Goal: Task Accomplishment & Management: Complete application form

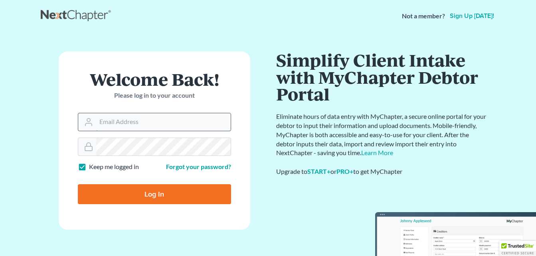
click at [107, 120] on input "Email Address" at bounding box center [163, 122] width 134 height 18
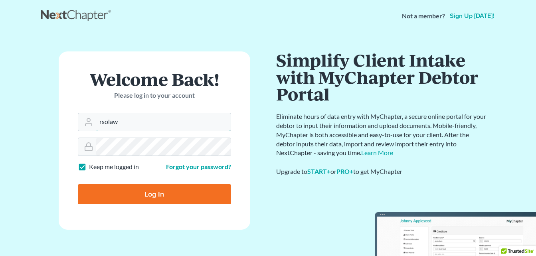
type input "[EMAIL_ADDRESS][DOMAIN_NAME]"
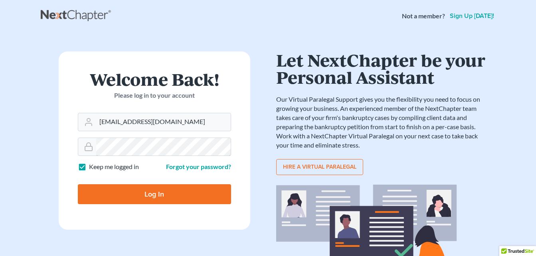
click at [78, 184] on input "Log In" at bounding box center [154, 194] width 153 height 20
type input "Thinking..."
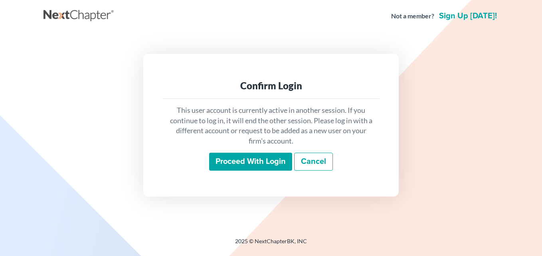
click at [252, 160] on input "Proceed with login" at bounding box center [250, 162] width 83 height 18
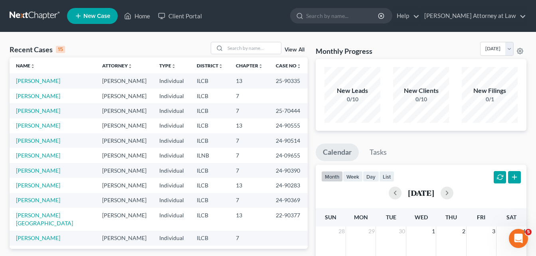
click at [79, 14] on icon at bounding box center [78, 16] width 7 height 10
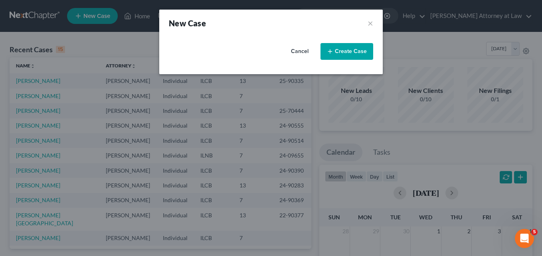
select select "24"
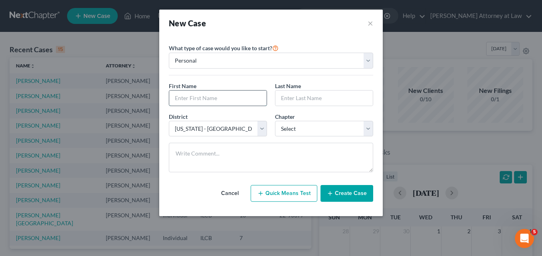
click at [212, 101] on input "text" at bounding box center [217, 98] width 97 height 15
type input "[PERSON_NAME]"
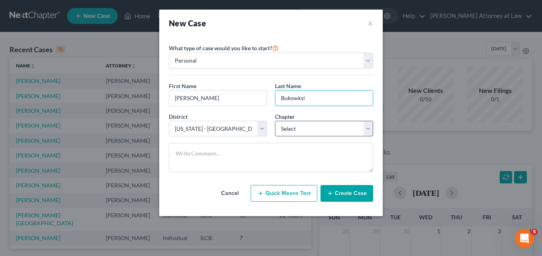
type input "Bukowksi"
click at [370, 127] on select "Select 7 11 12 13" at bounding box center [324, 129] width 98 height 16
select select "0"
click at [275, 121] on select "Select 7 11 12 13" at bounding box center [324, 129] width 98 height 16
click at [339, 191] on button "Create Case" at bounding box center [346, 193] width 53 height 17
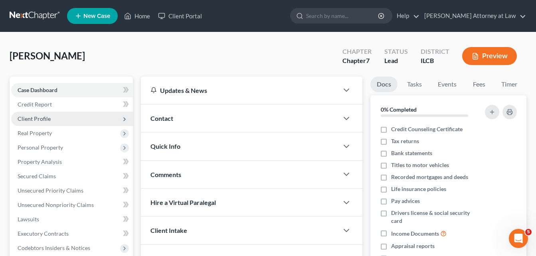
click at [36, 116] on span "Client Profile" at bounding box center [34, 118] width 33 height 7
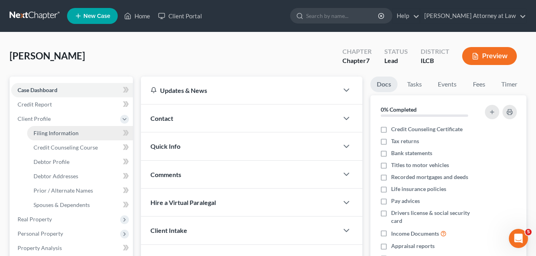
click at [71, 131] on span "Filing Information" at bounding box center [56, 133] width 45 height 7
select select "1"
select select "0"
select select "24"
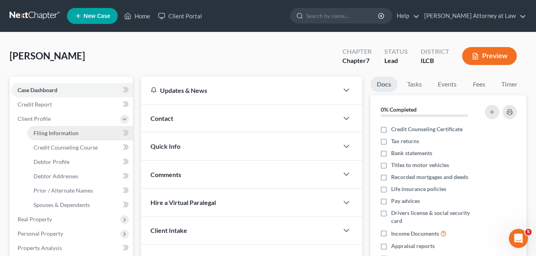
select select "14"
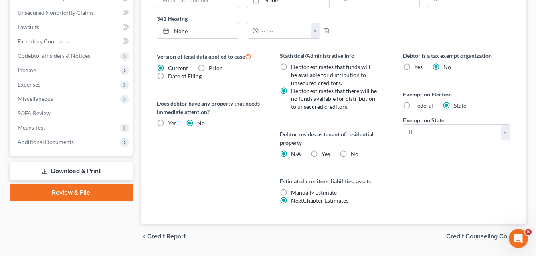
scroll to position [278, 0]
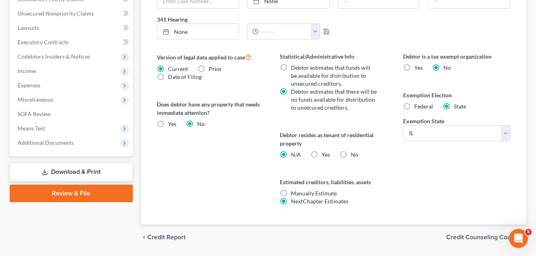
click at [321, 154] on label "Yes Yes" at bounding box center [325, 155] width 8 height 8
click at [325, 154] on input "Yes Yes" at bounding box center [327, 153] width 5 height 5
radio input "true"
radio input "false"
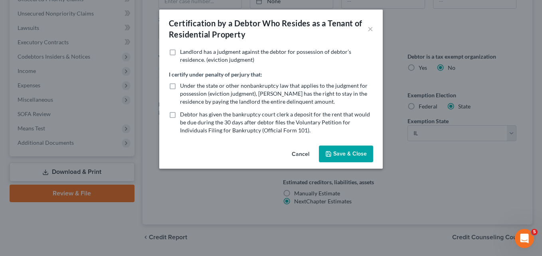
click at [344, 154] on button "Save & Close" at bounding box center [346, 154] width 54 height 17
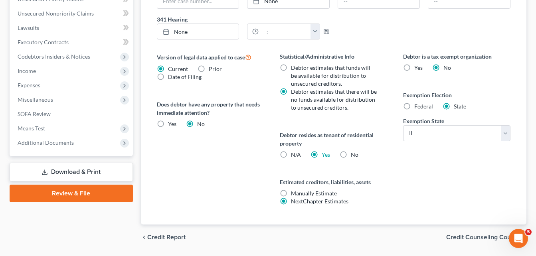
click at [469, 237] on span "Credit Counseling Course" at bounding box center [483, 237] width 74 height 6
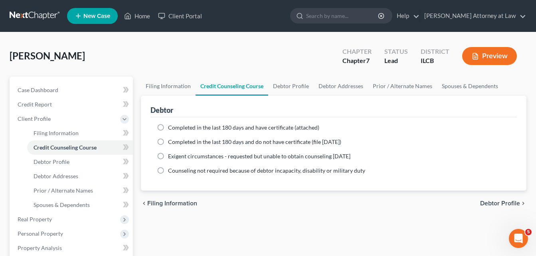
click at [502, 204] on span "Debtor Profile" at bounding box center [500, 203] width 40 height 6
select select "0"
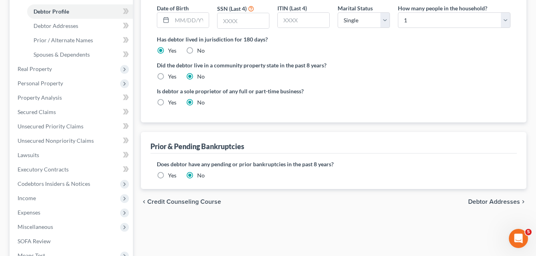
scroll to position [149, 0]
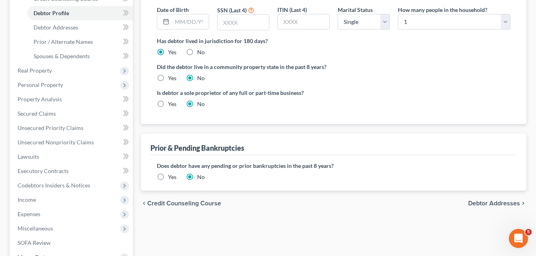
click at [490, 200] on span "Debtor Addresses" at bounding box center [494, 203] width 52 height 6
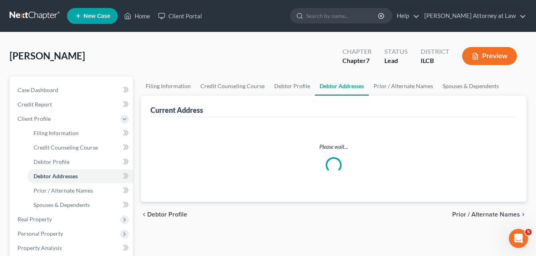
select select "0"
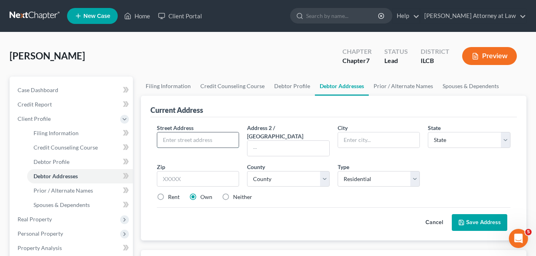
click at [176, 141] on input "text" at bounding box center [198, 139] width 82 height 15
type input "196 N Quincy"
click at [353, 142] on input "text" at bounding box center [379, 139] width 82 height 15
type input "[PERSON_NAME]"
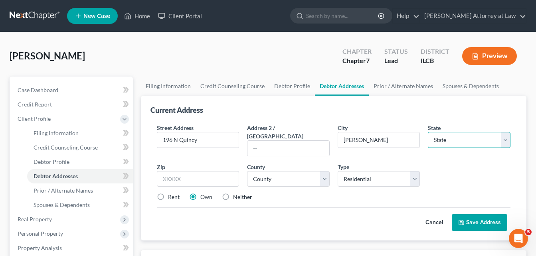
click at [505, 139] on select "State [US_STATE] AK AR AZ CA CO CT DE DC [GEOGRAPHIC_DATA] [GEOGRAPHIC_DATA] GU…" at bounding box center [469, 140] width 83 height 16
select select "14"
click at [428, 132] on select "State [US_STATE] AK AR AZ CA CO CT DE DC [GEOGRAPHIC_DATA] [GEOGRAPHIC_DATA] GU…" at bounding box center [469, 140] width 83 height 16
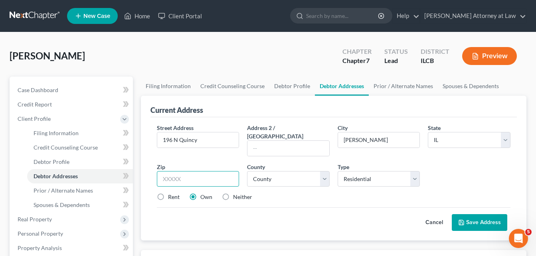
click at [166, 171] on input "text" at bounding box center [198, 179] width 83 height 16
type input "60914-0000"
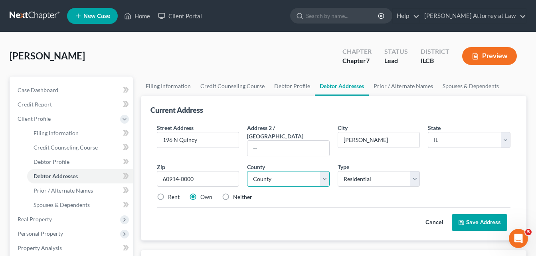
click at [323, 172] on select "County [GEOGRAPHIC_DATA] [GEOGRAPHIC_DATA] [GEOGRAPHIC_DATA] [GEOGRAPHIC_DATA] …" at bounding box center [288, 179] width 83 height 16
select select "45"
click at [247, 171] on select "County [GEOGRAPHIC_DATA] [GEOGRAPHIC_DATA] [GEOGRAPHIC_DATA] [GEOGRAPHIC_DATA] …" at bounding box center [288, 179] width 83 height 16
click at [168, 193] on label "Rent" at bounding box center [174, 197] width 12 height 8
click at [171, 193] on input "Rent" at bounding box center [173, 195] width 5 height 5
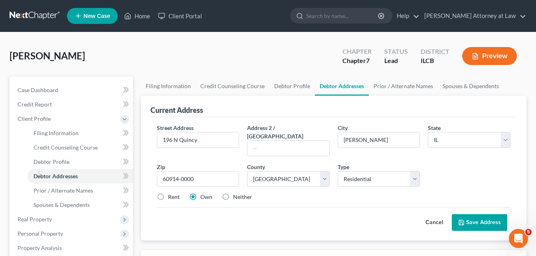
radio input "true"
click at [475, 214] on button "Save Address" at bounding box center [479, 222] width 55 height 17
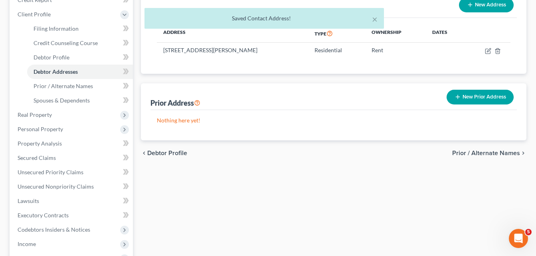
scroll to position [105, 0]
click at [483, 150] on span "Prior / Alternate Names" at bounding box center [486, 152] width 68 height 6
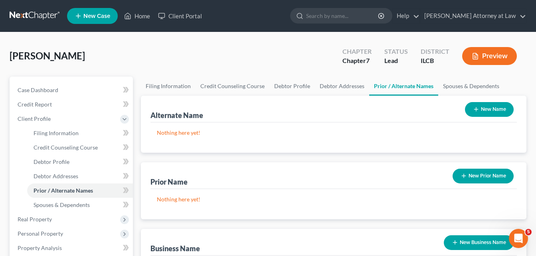
click at [480, 108] on button "New Name" at bounding box center [489, 109] width 49 height 15
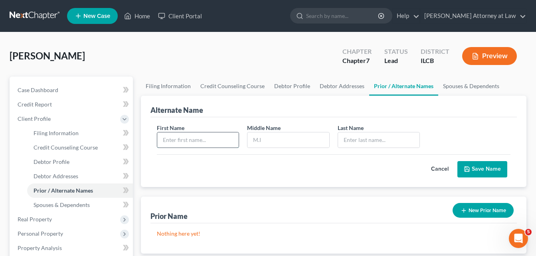
click at [171, 140] on input "text" at bounding box center [198, 139] width 82 height 15
type input "[PERSON_NAME]"
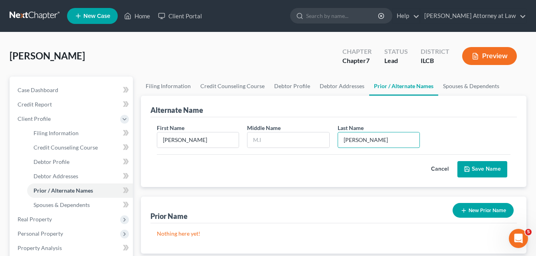
type input "[PERSON_NAME]"
click at [489, 168] on button "Save Name" at bounding box center [482, 169] width 50 height 17
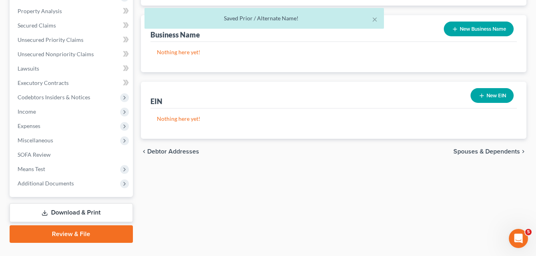
scroll to position [254, 0]
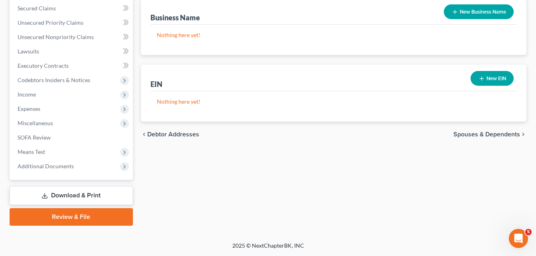
click at [485, 132] on span "Spouses & Dependents" at bounding box center [486, 134] width 67 height 6
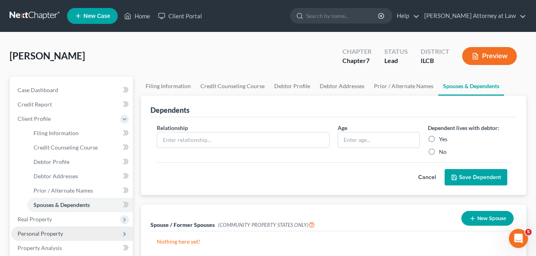
click at [49, 230] on span "Personal Property" at bounding box center [40, 233] width 45 height 7
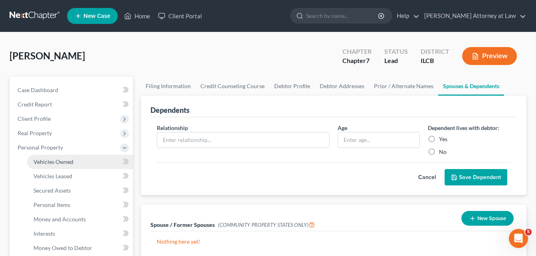
click at [58, 160] on span "Vehicles Owned" at bounding box center [54, 161] width 40 height 7
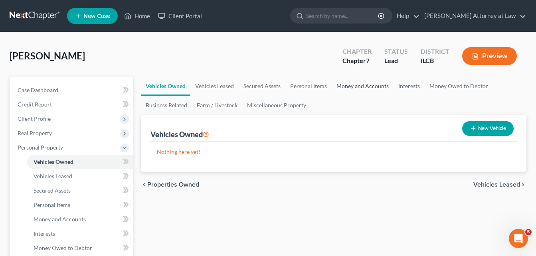
click at [358, 86] on link "Money and Accounts" at bounding box center [362, 86] width 62 height 19
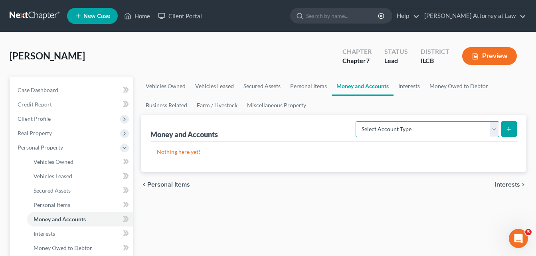
click at [494, 132] on select "Select Account Type Brokerage Cash on Hand Certificates of Deposit Checking Acc…" at bounding box center [427, 129] width 144 height 16
click at [423, 94] on link "Interests" at bounding box center [408, 86] width 31 height 19
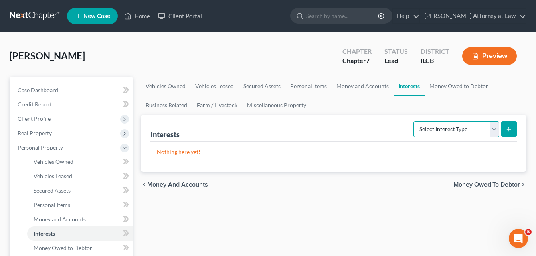
click at [493, 131] on select "Select Interest Type 401K Annuity Bond Education IRA Government Bond Government…" at bounding box center [456, 129] width 86 height 16
click at [164, 85] on link "Vehicles Owned" at bounding box center [165, 86] width 49 height 19
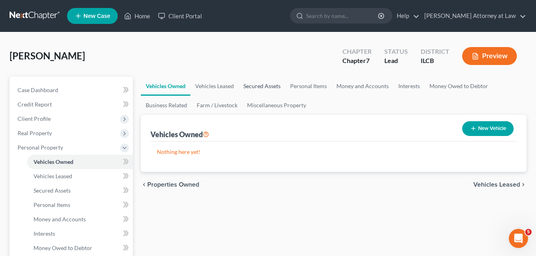
click at [268, 85] on link "Secured Assets" at bounding box center [262, 86] width 47 height 19
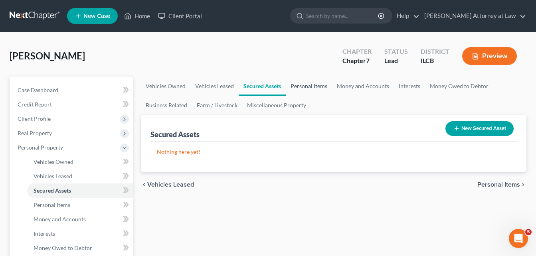
click at [299, 86] on link "Personal Items" at bounding box center [309, 86] width 46 height 19
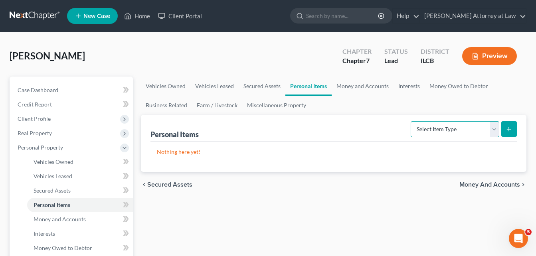
click at [493, 128] on select "Select Item Type Clothing Collectibles Of Value Electronics Firearms Household …" at bounding box center [454, 129] width 89 height 16
click at [353, 85] on link "Money and Accounts" at bounding box center [362, 86] width 62 height 19
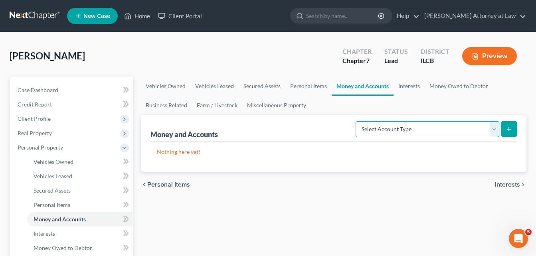
click at [496, 127] on select "Select Account Type Brokerage Cash on Hand Certificates of Deposit Checking Acc…" at bounding box center [427, 129] width 144 height 16
click at [451, 108] on ul "Vehicles Owned Vehicles Leased Secured Assets Personal Items Money and Accounts…" at bounding box center [333, 96] width 385 height 38
click at [406, 85] on link "Interests" at bounding box center [408, 86] width 31 height 19
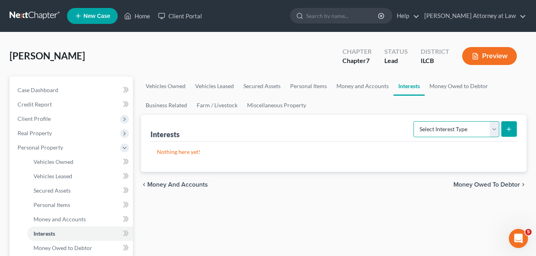
click at [489, 131] on select "Select Interest Type 401K Annuity Bond Education IRA Government Bond Government…" at bounding box center [456, 129] width 86 height 16
select select "term_life_insurance"
click at [414, 121] on select "Select Interest Type 401K Annuity Bond Education IRA Government Bond Government…" at bounding box center [456, 129] width 86 height 16
click at [512, 130] on icon "submit" at bounding box center [508, 129] width 6 height 6
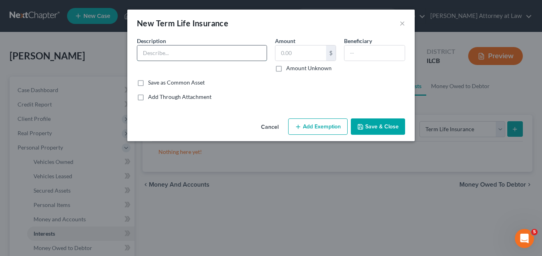
click at [158, 56] on input "text" at bounding box center [201, 52] width 129 height 15
type input "Life Insurance - Trustmark Insurance"
click at [282, 53] on input "text" at bounding box center [300, 52] width 51 height 15
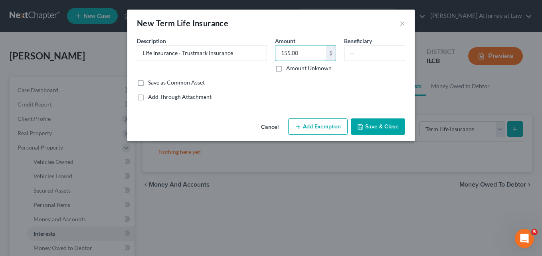
type input "155.00"
click at [367, 124] on button "Save & Close" at bounding box center [378, 126] width 54 height 17
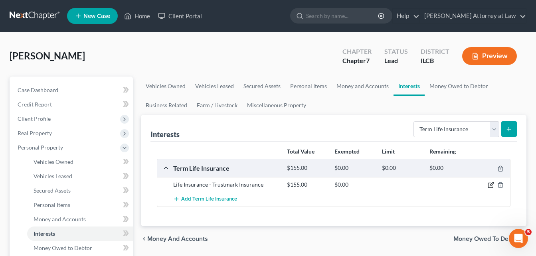
click at [489, 184] on icon "button" at bounding box center [490, 185] width 6 height 6
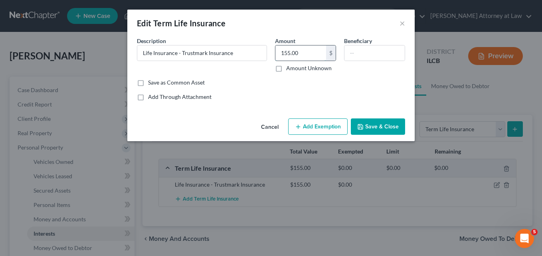
click at [304, 55] on input "155.00" at bounding box center [300, 52] width 51 height 15
type input "168.00"
click at [306, 126] on button "Add Exemption" at bounding box center [317, 126] width 59 height 17
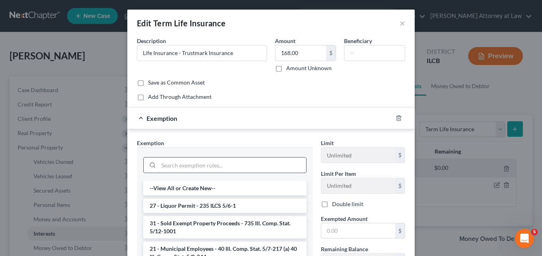
click at [235, 171] on input "search" at bounding box center [232, 165] width 148 height 15
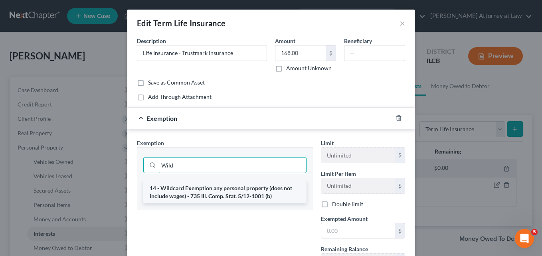
type input "Wild"
click at [239, 191] on li "14 - Wildcard Exemption any personal property (does not include wages) - 735 Il…" at bounding box center [224, 192] width 163 height 22
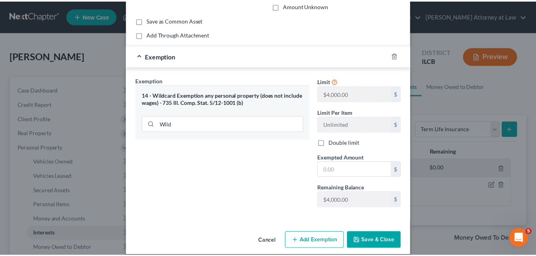
scroll to position [62, 0]
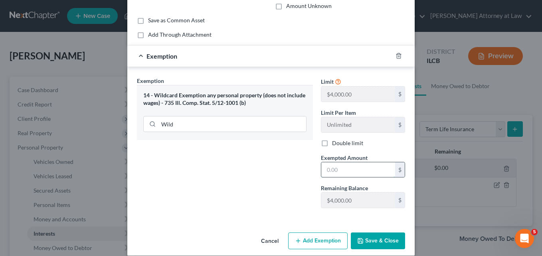
click at [341, 165] on input "text" at bounding box center [358, 169] width 74 height 15
type input "168.00"
click at [377, 241] on button "Save & Close" at bounding box center [378, 241] width 54 height 17
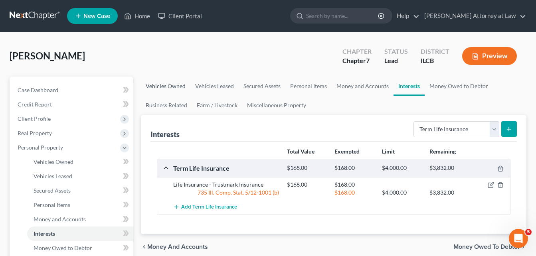
click at [160, 85] on link "Vehicles Owned" at bounding box center [165, 86] width 49 height 19
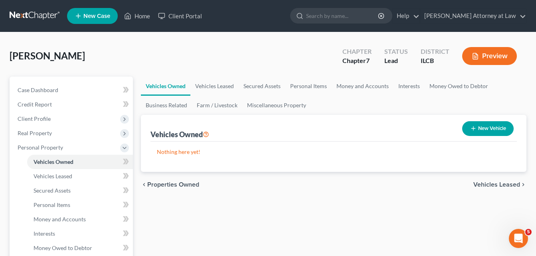
click at [473, 126] on icon "button" at bounding box center [473, 128] width 6 height 6
select select "0"
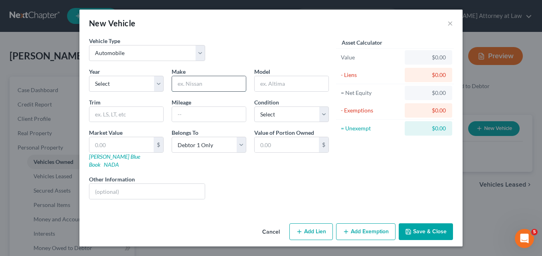
click at [182, 85] on input "text" at bounding box center [209, 83] width 74 height 15
type input "Kia"
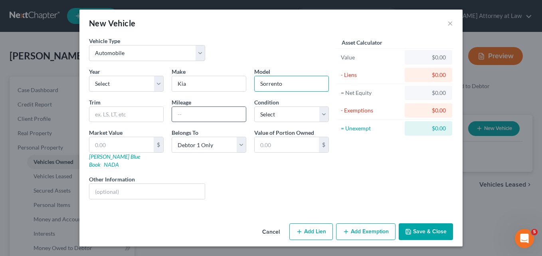
type input "Sorrento"
click at [187, 118] on input "text" at bounding box center [209, 114] width 74 height 15
type input "105000"
click at [419, 226] on button "Save & Close" at bounding box center [425, 231] width 54 height 17
